Goal: Book appointment/travel/reservation

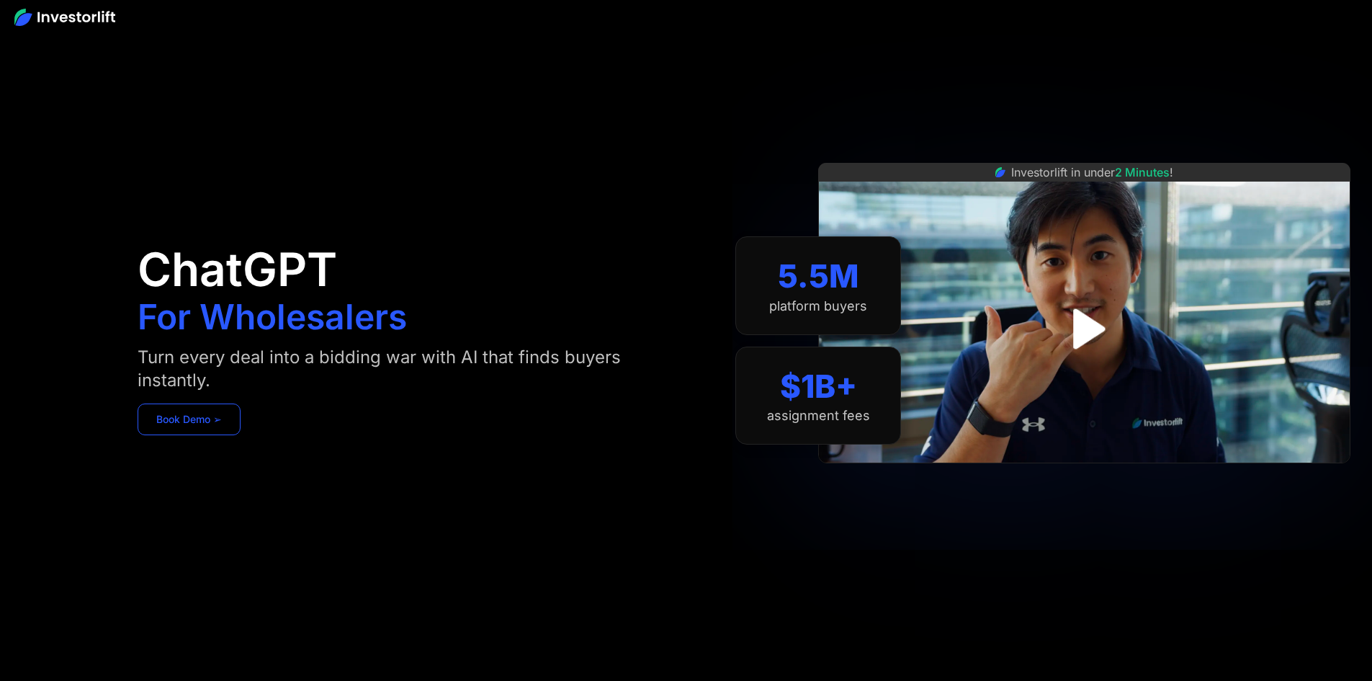
click at [241, 428] on link "Book Demo ➢" at bounding box center [189, 419] width 103 height 32
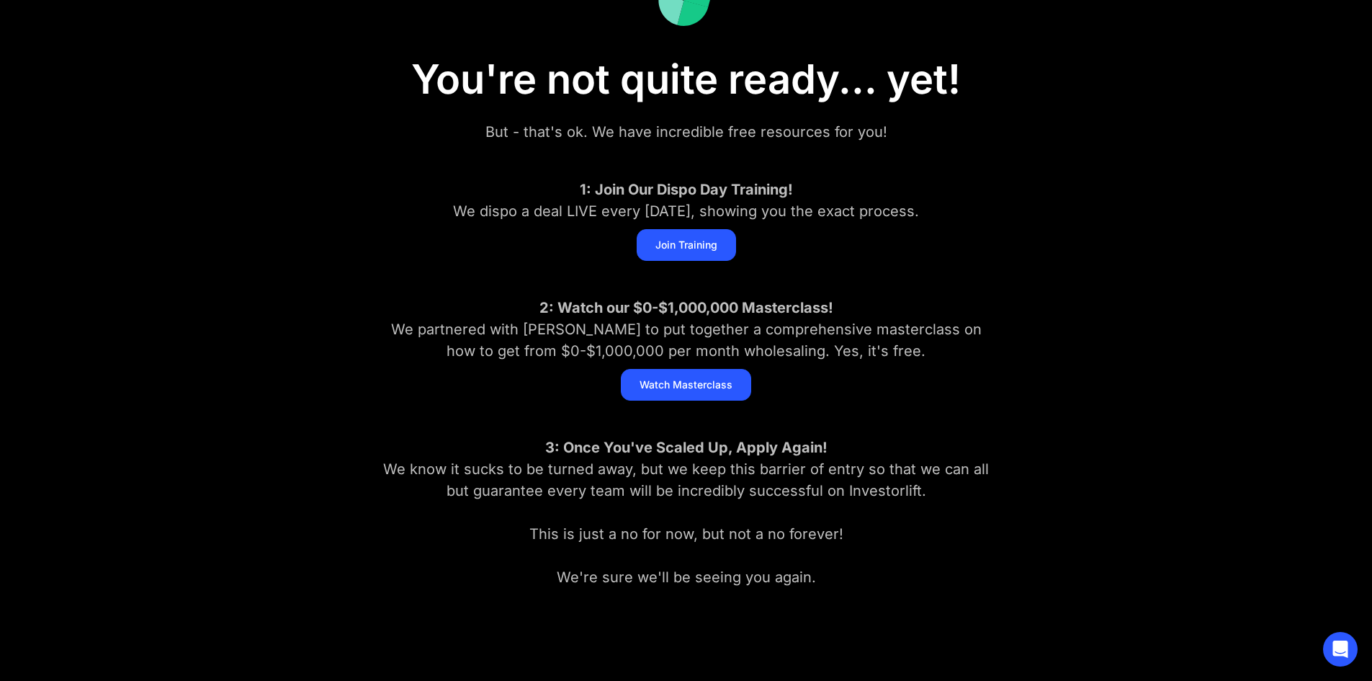
scroll to position [144, 0]
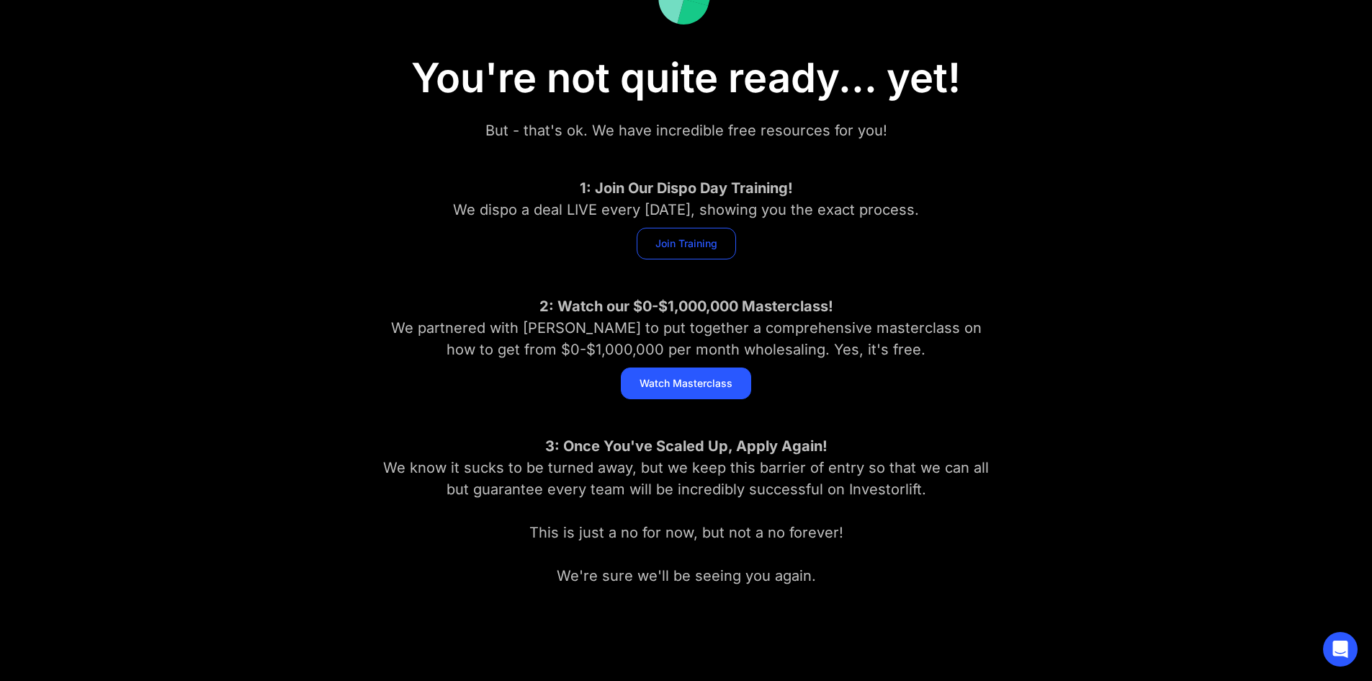
click at [710, 246] on link "Join Training" at bounding box center [686, 244] width 99 height 32
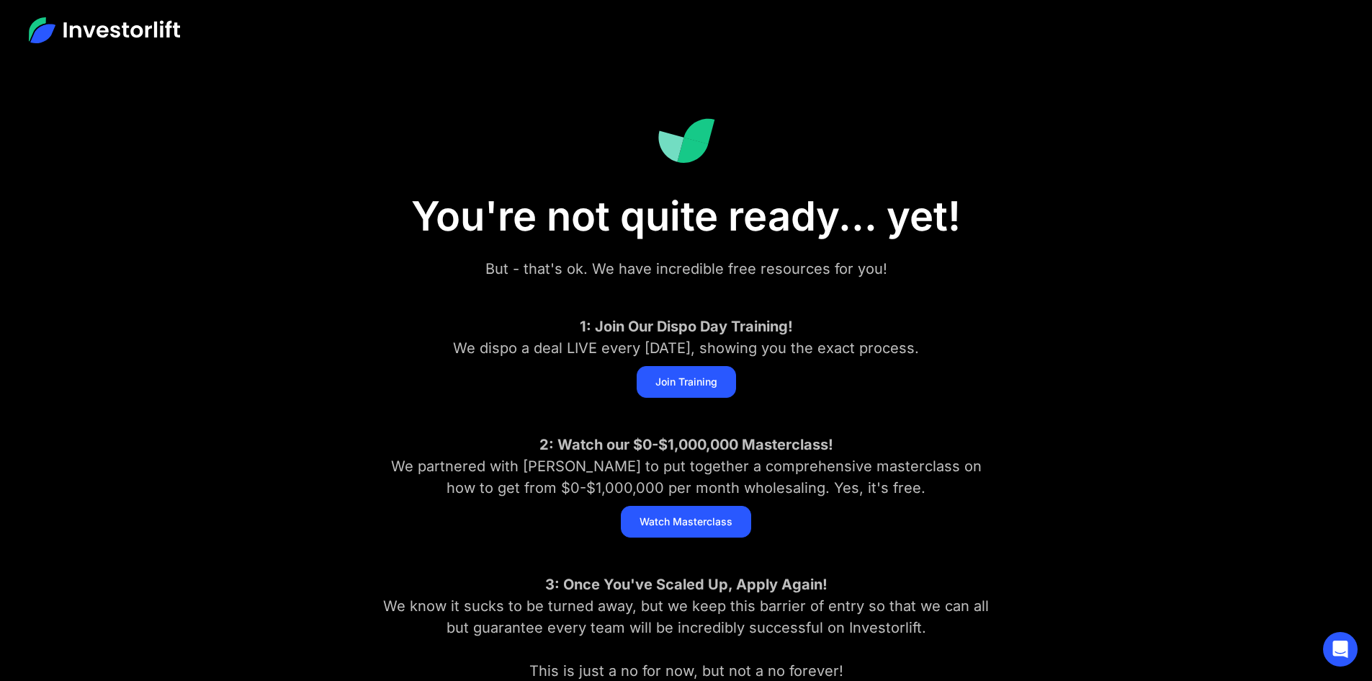
scroll to position [0, 0]
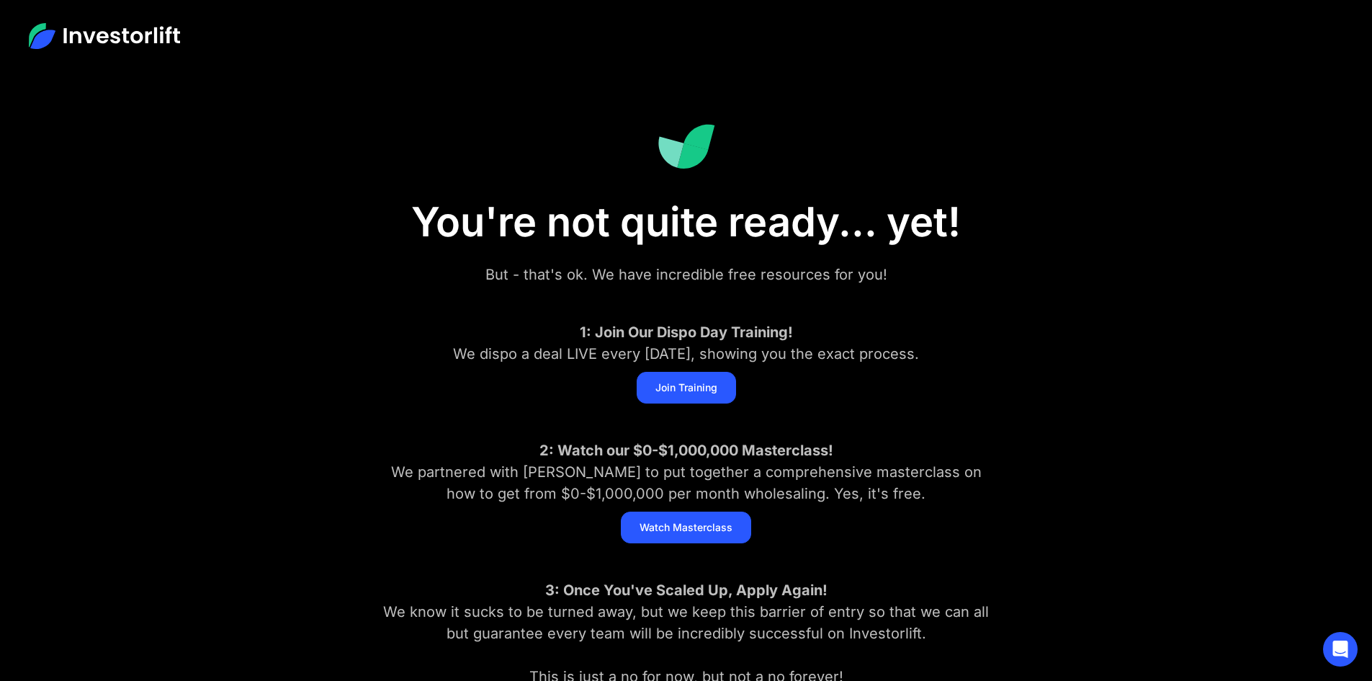
drag, startPoint x: 184, startPoint y: 32, endPoint x: 94, endPoint y: 27, distance: 90.9
click at [94, 27] on div at bounding box center [686, 36] width 1372 height 72
